Goal: Task Accomplishment & Management: Manage account settings

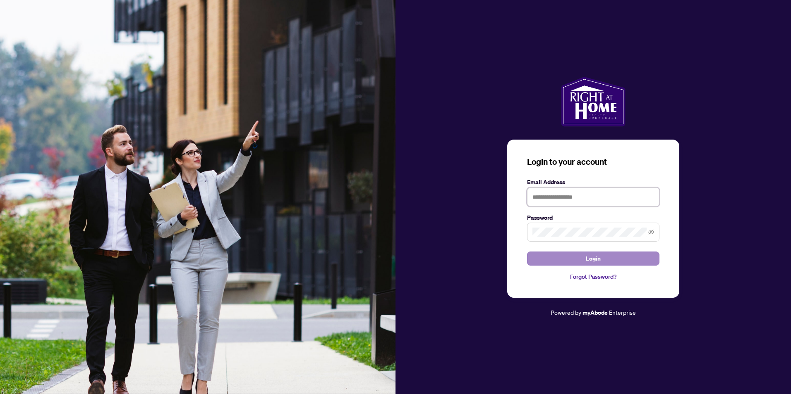
type input "**********"
click at [561, 255] on button "Login" at bounding box center [593, 259] width 132 height 14
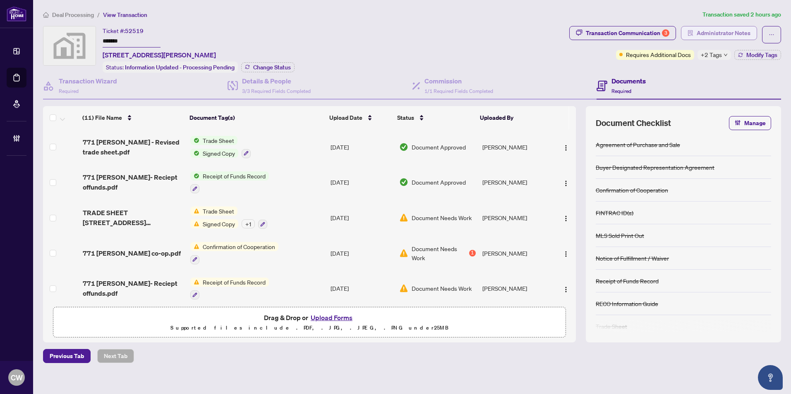
click at [728, 29] on span "Administrator Notes" at bounding box center [723, 32] width 54 height 13
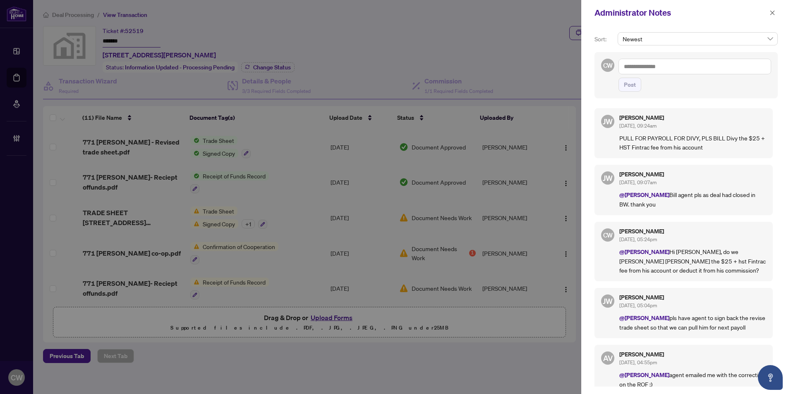
click at [638, 69] on textarea at bounding box center [694, 67] width 153 height 16
type textarea "**********"
click at [631, 85] on span "Post" at bounding box center [630, 84] width 12 height 13
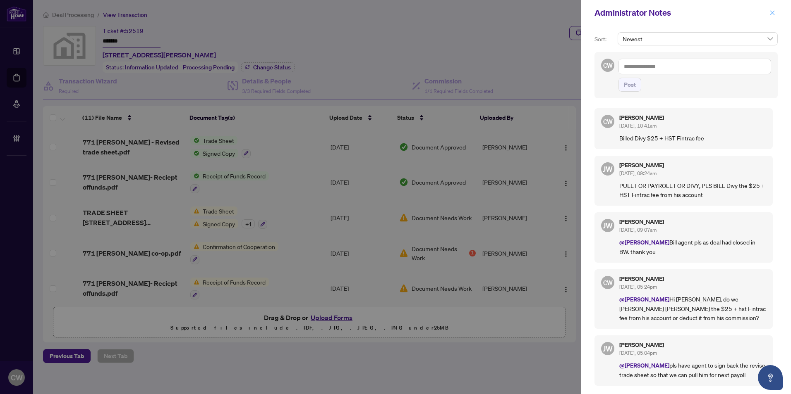
click at [770, 14] on icon "close" at bounding box center [772, 13] width 6 height 6
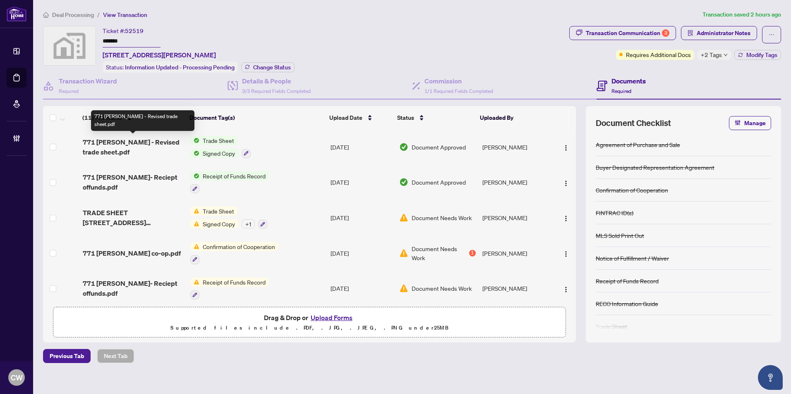
click at [141, 144] on span "771 dack - Revised trade sheet.pdf" at bounding box center [133, 147] width 101 height 20
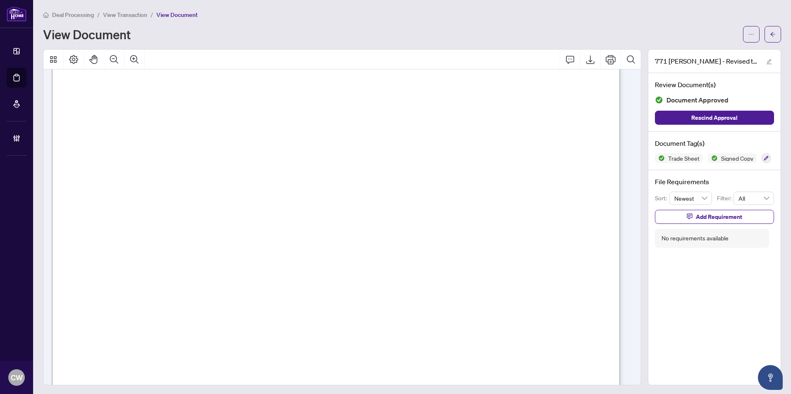
scroll to position [165, 0]
click at [769, 33] on button "button" at bounding box center [772, 34] width 17 height 17
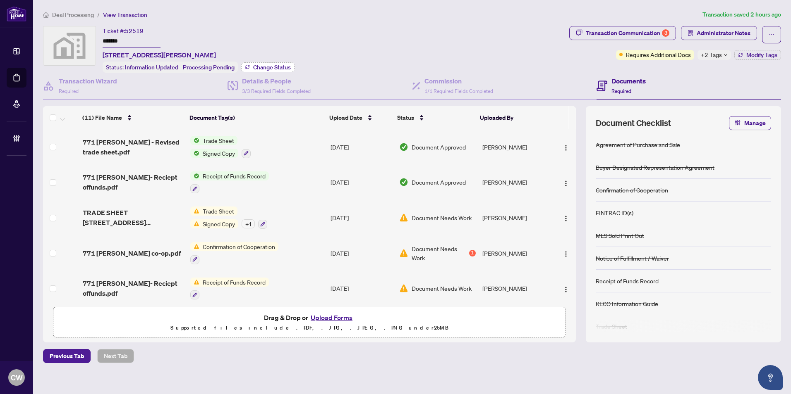
click at [277, 66] on span "Change Status" at bounding box center [272, 68] width 38 height 6
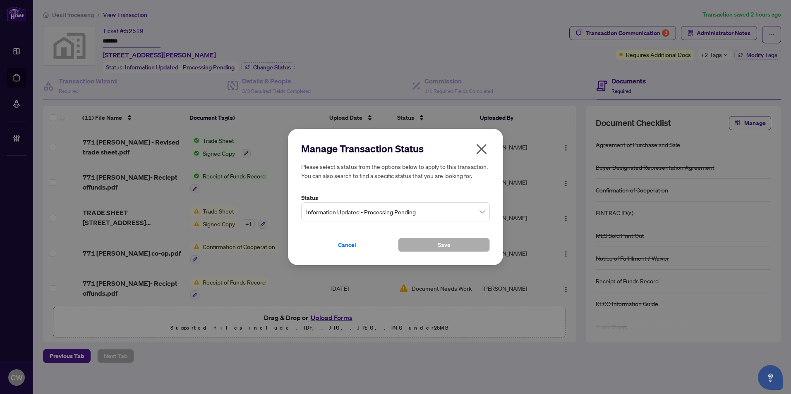
click at [382, 208] on span "Information Updated - Processing Pending" at bounding box center [395, 212] width 179 height 16
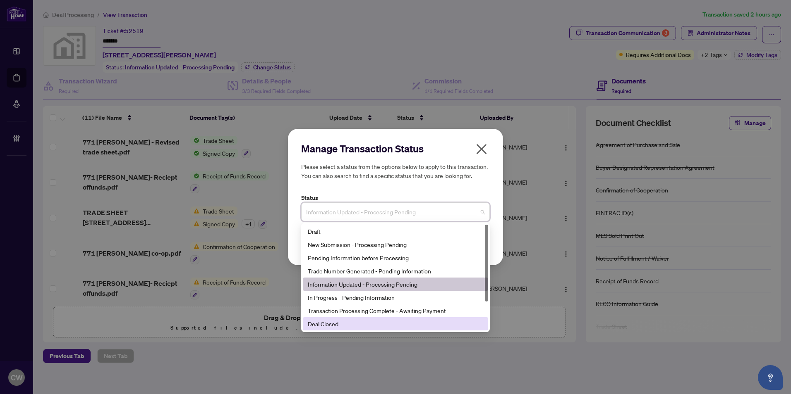
click at [342, 323] on div "Deal Closed" at bounding box center [395, 324] width 175 height 9
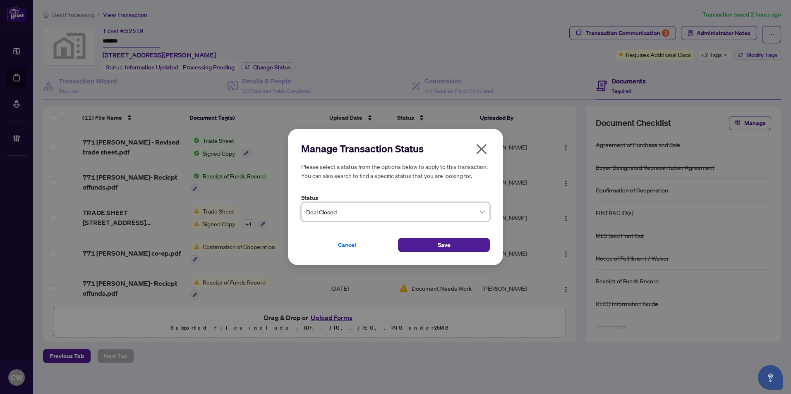
click at [426, 254] on div "Manage Transaction Status Please select a status from the options below to appl…" at bounding box center [395, 197] width 215 height 136
click at [427, 248] on button "Save" at bounding box center [444, 245] width 92 height 14
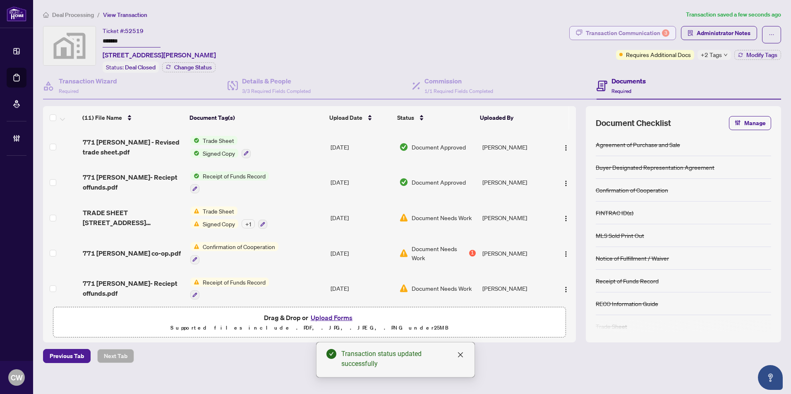
click at [645, 35] on div "Transaction Communication 3" at bounding box center [627, 32] width 84 height 13
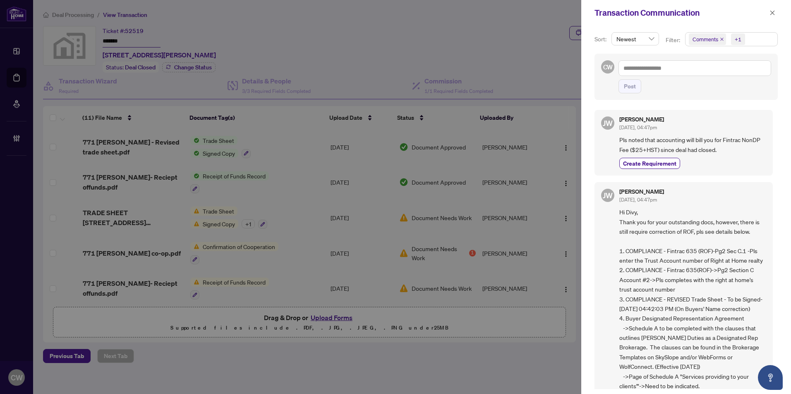
click at [722, 38] on icon "close" at bounding box center [721, 39] width 4 height 4
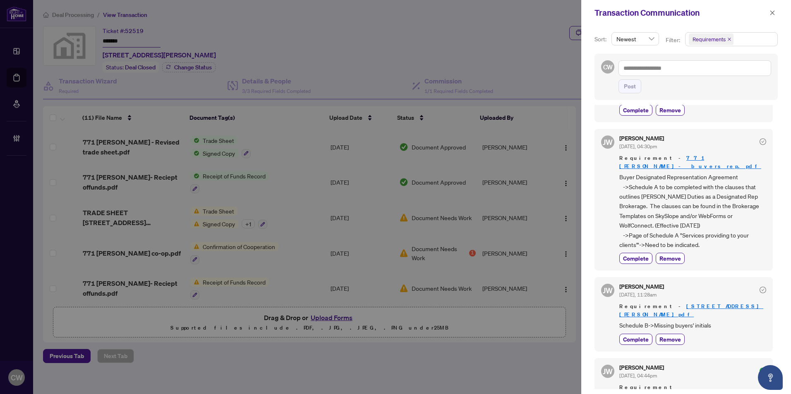
scroll to position [165, 0]
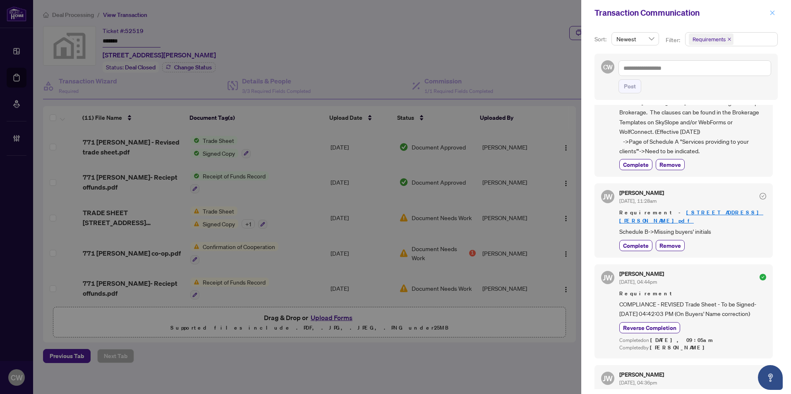
click at [773, 15] on icon "close" at bounding box center [772, 13] width 6 height 6
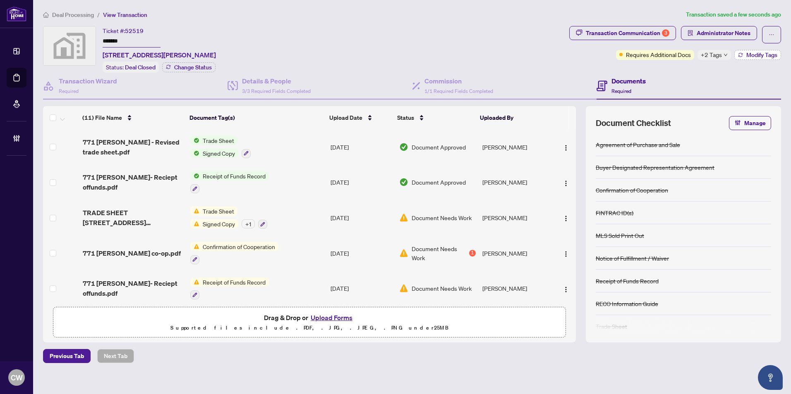
click at [755, 52] on span "Modify Tags" at bounding box center [761, 55] width 31 height 6
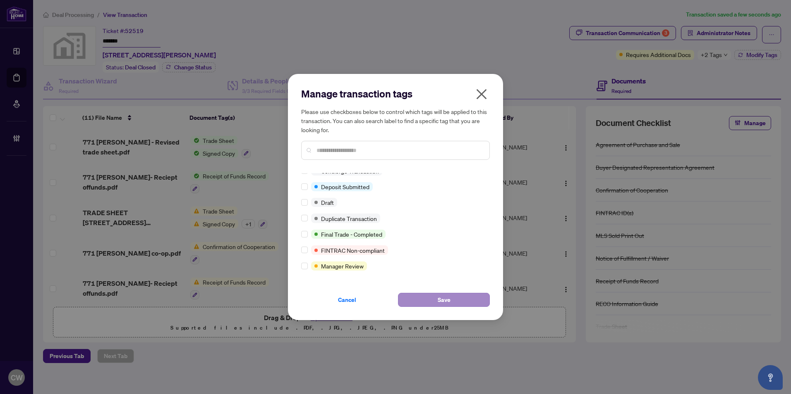
scroll to position [0, 0]
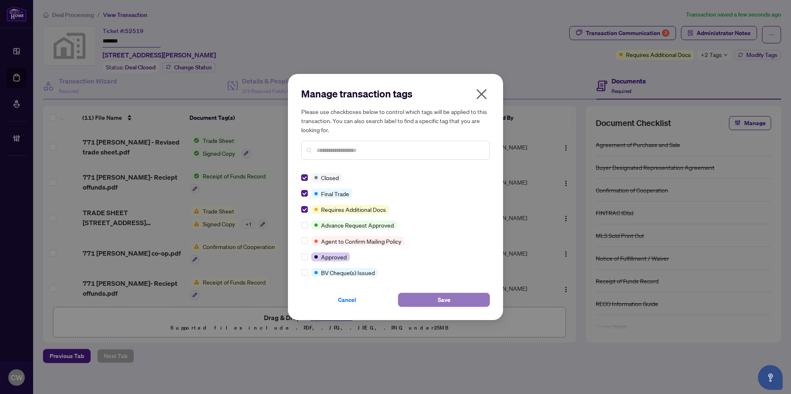
click at [475, 302] on button "Save" at bounding box center [444, 300] width 92 height 14
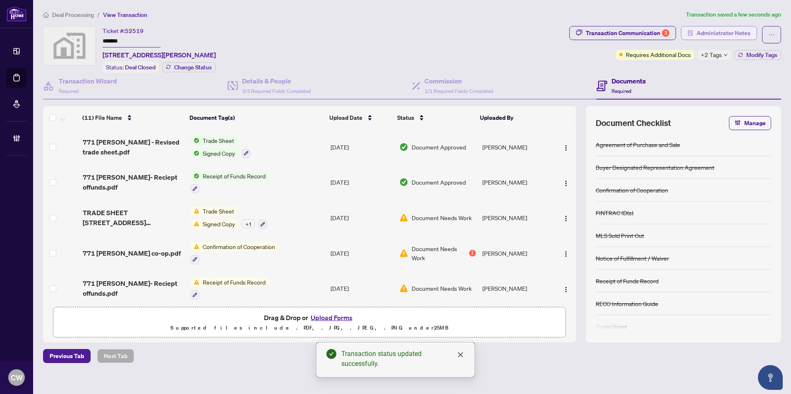
click at [718, 33] on span "Administrator Notes" at bounding box center [723, 32] width 54 height 13
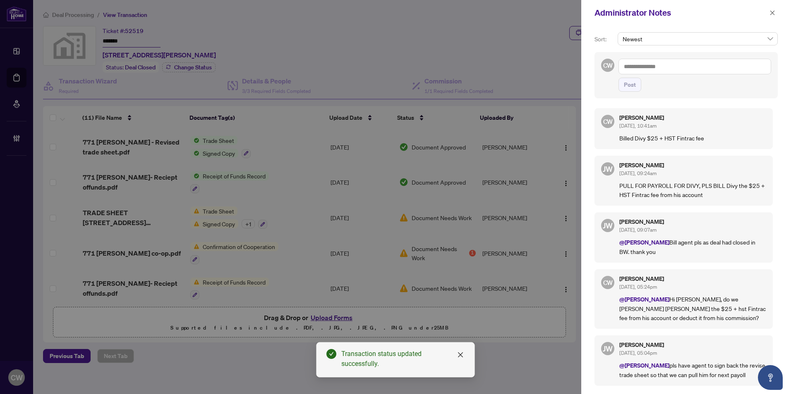
click at [694, 64] on textarea at bounding box center [694, 67] width 153 height 16
paste textarea "**********"
type textarea "**********"
click at [631, 88] on span "Post" at bounding box center [630, 84] width 12 height 13
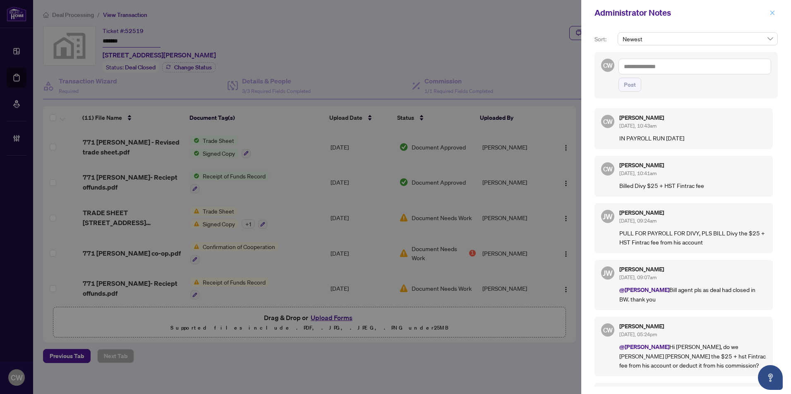
click at [773, 13] on icon "close" at bounding box center [772, 13] width 6 height 6
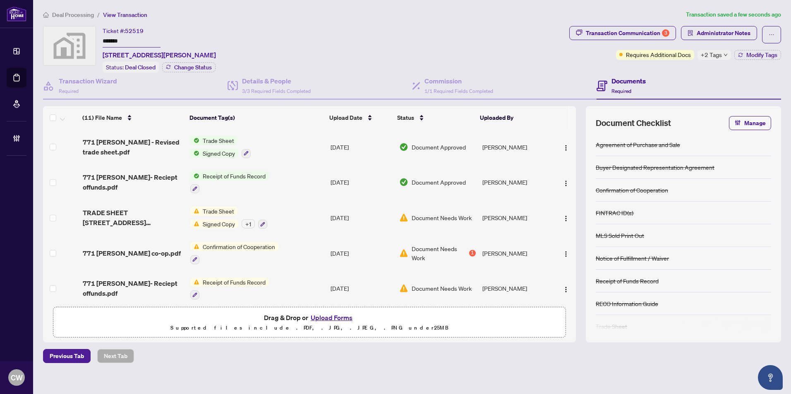
click at [336, 317] on button "Upload Forms" at bounding box center [331, 318] width 47 height 11
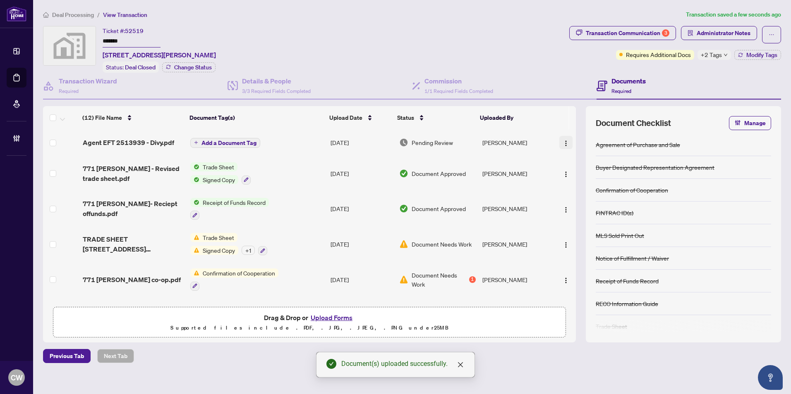
click at [564, 138] on span "button" at bounding box center [565, 142] width 7 height 9
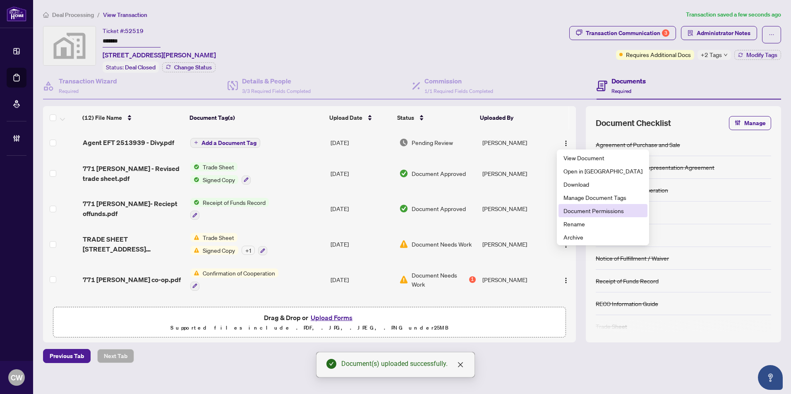
click at [573, 210] on span "Document Permissions" at bounding box center [602, 210] width 79 height 9
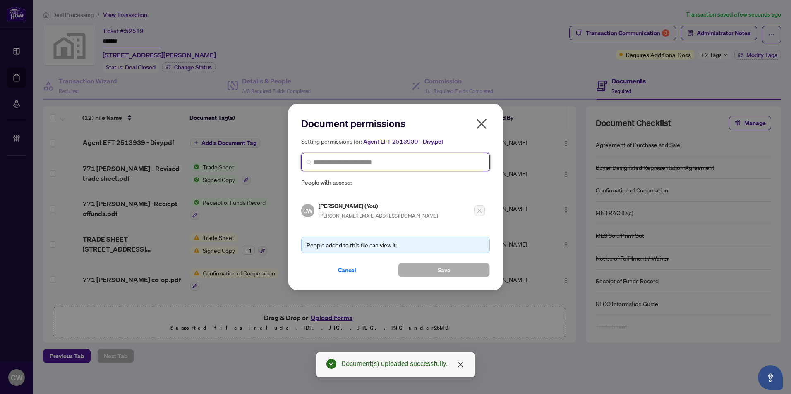
click at [335, 160] on input "search" at bounding box center [398, 162] width 171 height 9
paste input "**********"
type input "**********"
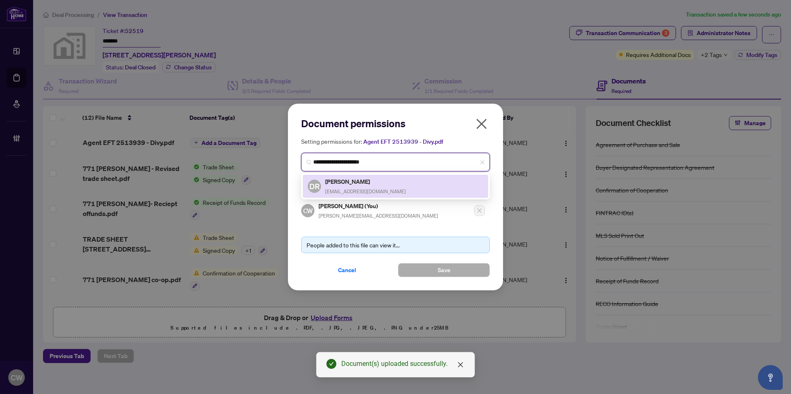
click at [347, 187] on div "Divy Ratnasamy dratnasamy@yahoo.ca" at bounding box center [365, 186] width 81 height 19
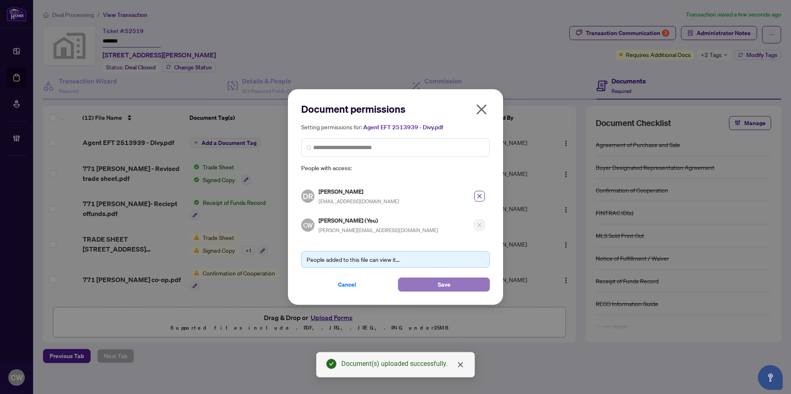
click at [434, 285] on button "Save" at bounding box center [444, 285] width 92 height 14
